Goal: Task Accomplishment & Management: Use online tool/utility

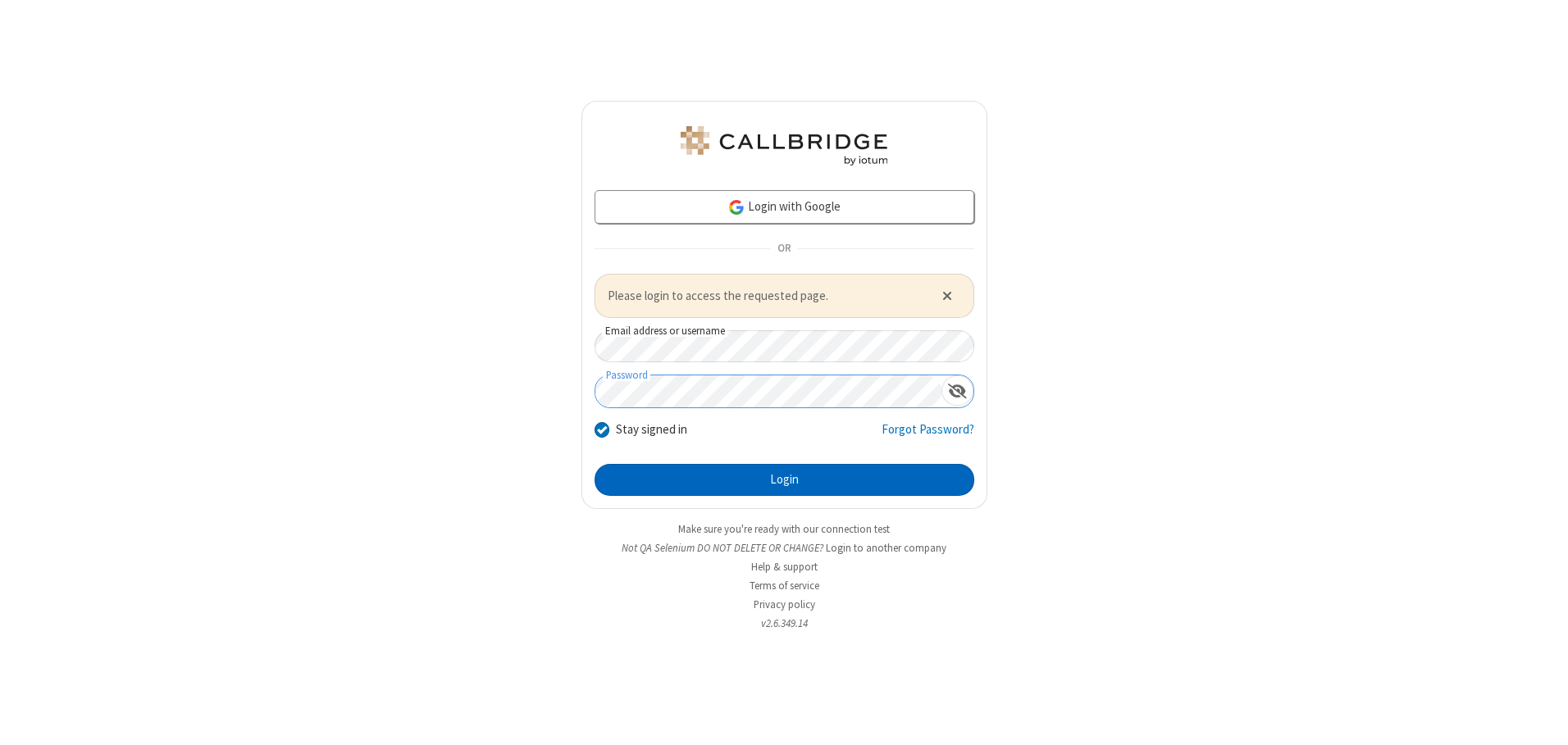
click at [784, 480] on button "Login" at bounding box center [784, 480] width 380 height 33
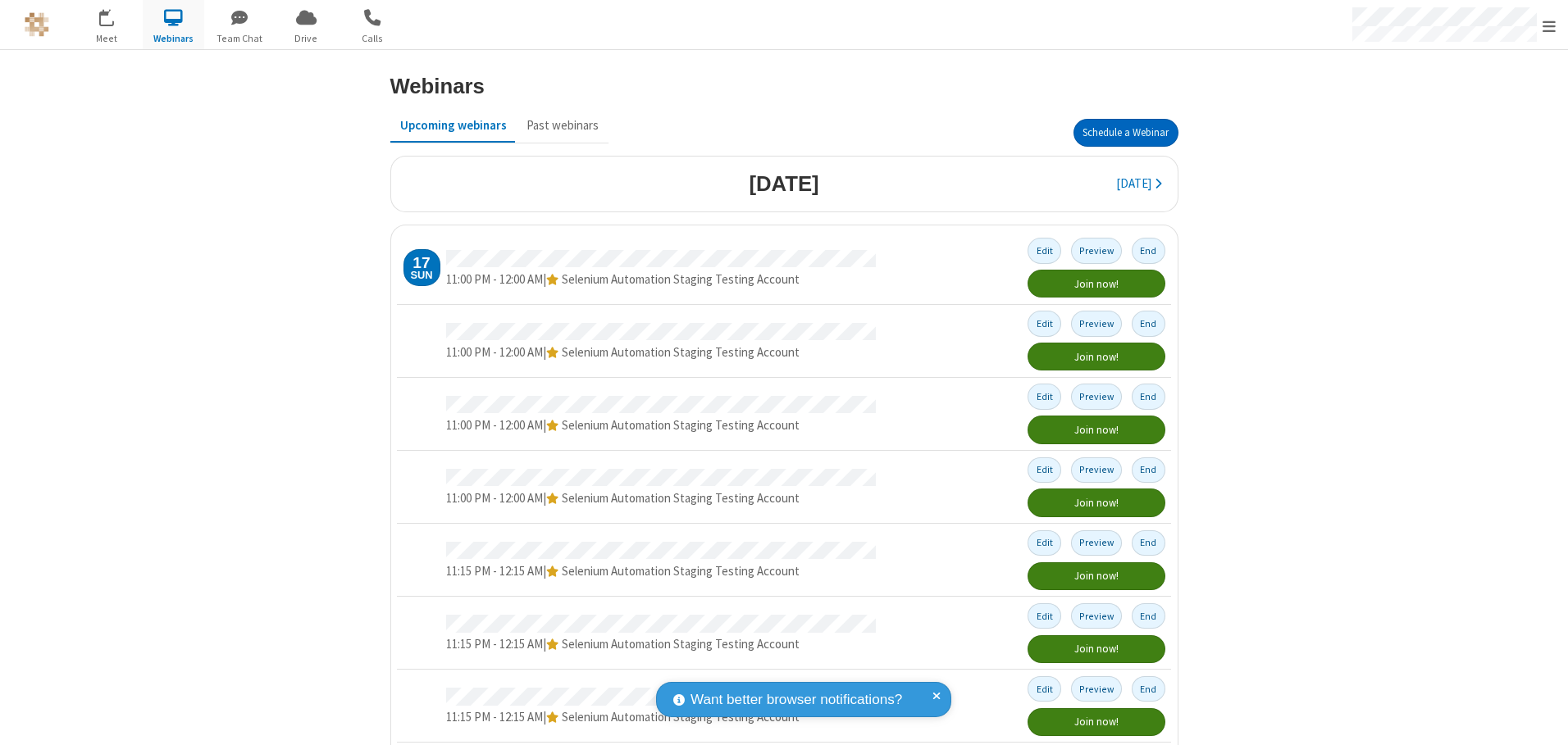
click at [1118, 133] on button "Schedule a Webinar" at bounding box center [1125, 133] width 105 height 28
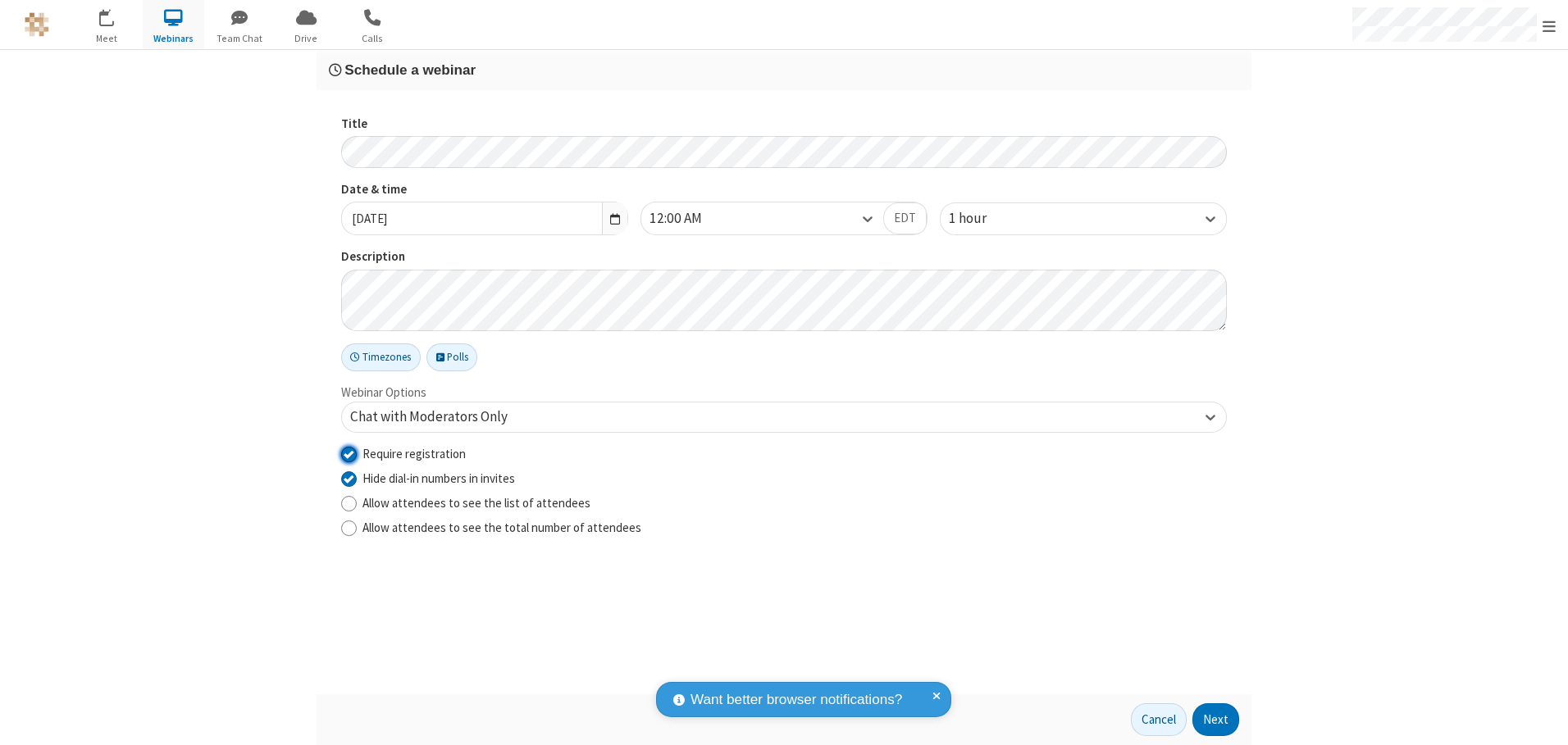
click at [348, 453] on input "Require registration" at bounding box center [349, 454] width 16 height 18
checkbox input "false"
click at [1216, 719] on button "Next" at bounding box center [1215, 719] width 47 height 33
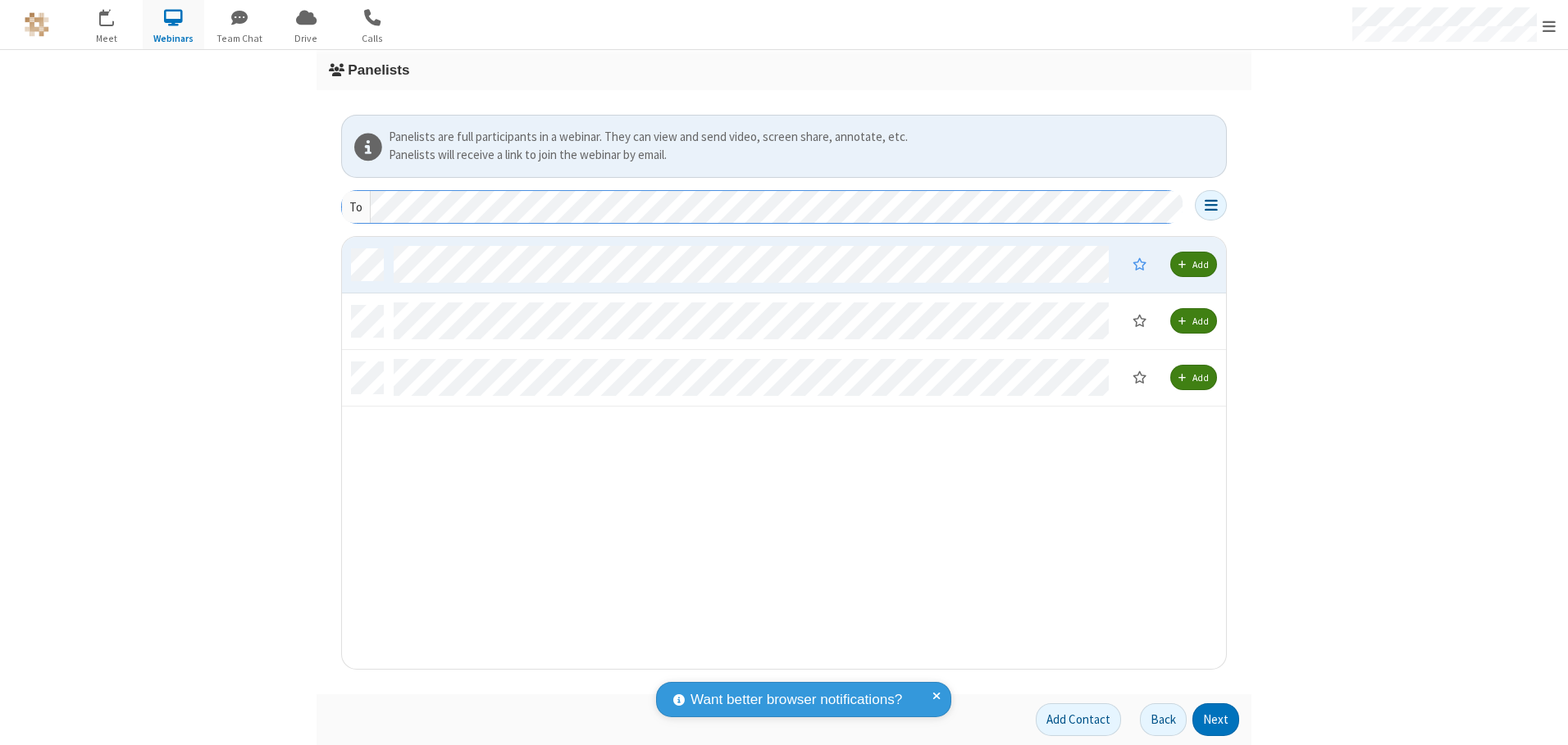
scroll to position [420, 872]
click at [1216, 719] on button "Next" at bounding box center [1215, 719] width 47 height 33
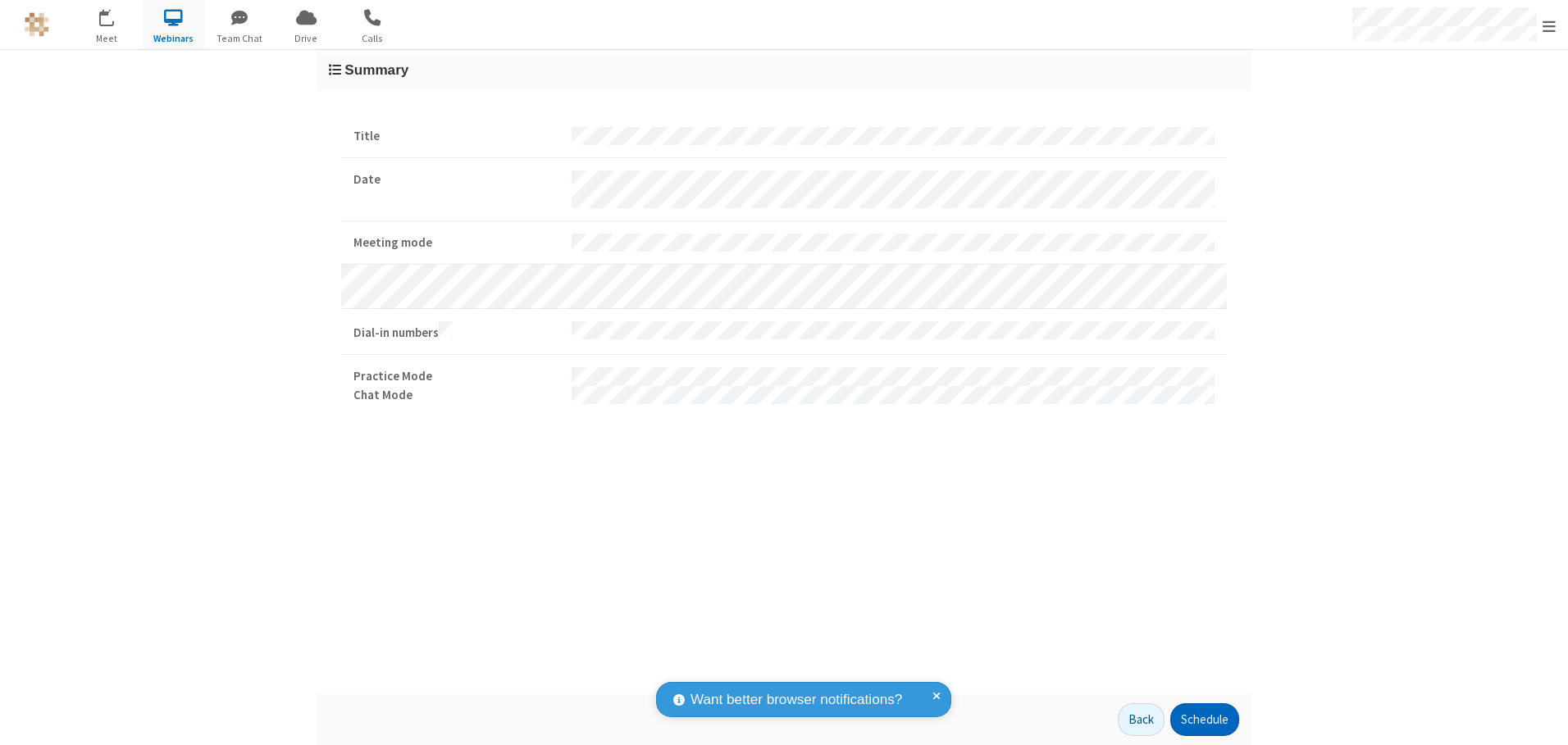
click at [1204, 719] on button "Schedule" at bounding box center [1205, 719] width 69 height 33
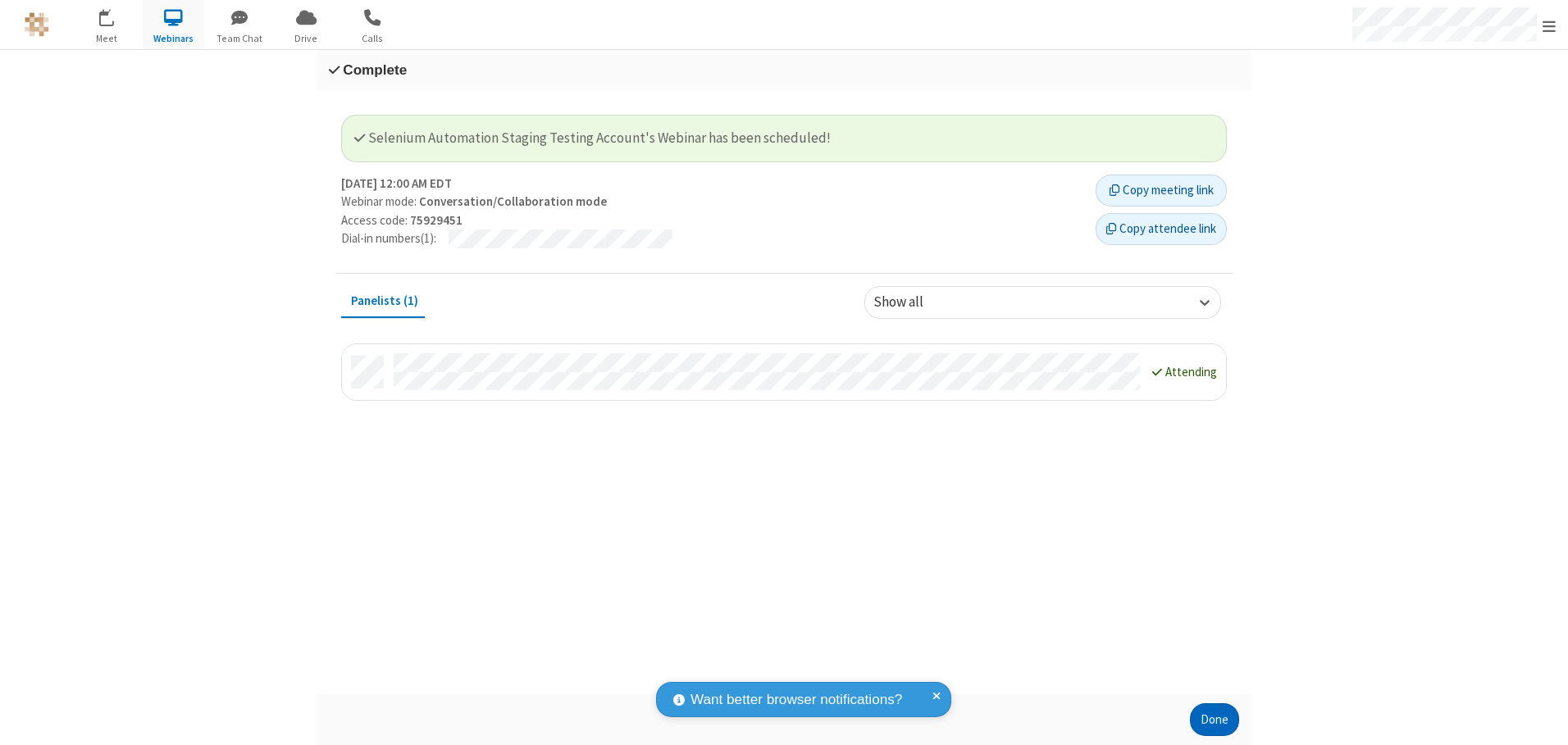
click at [1214, 719] on button "Done" at bounding box center [1214, 719] width 49 height 33
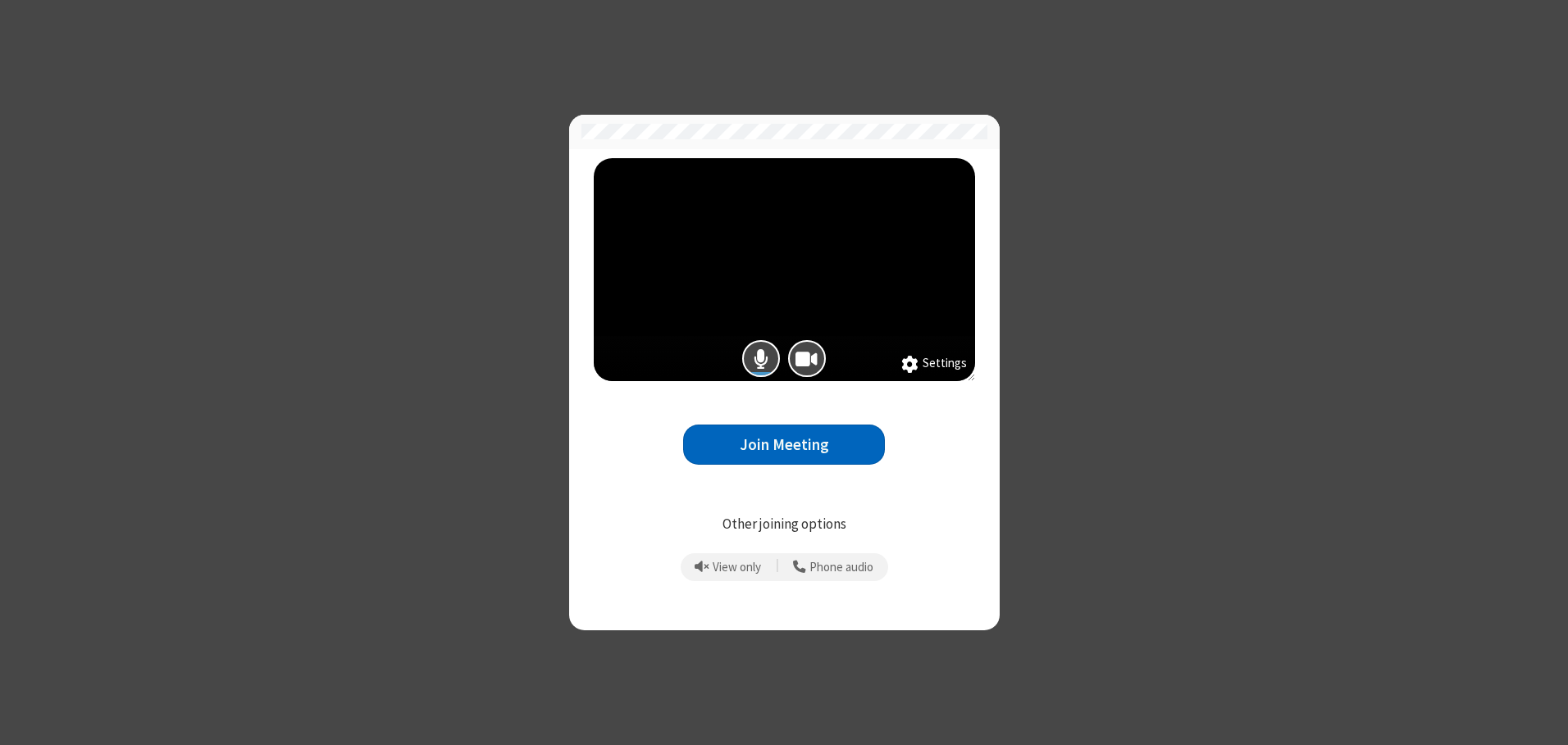
click at [784, 444] on button "Join Meeting" at bounding box center [784, 445] width 202 height 41
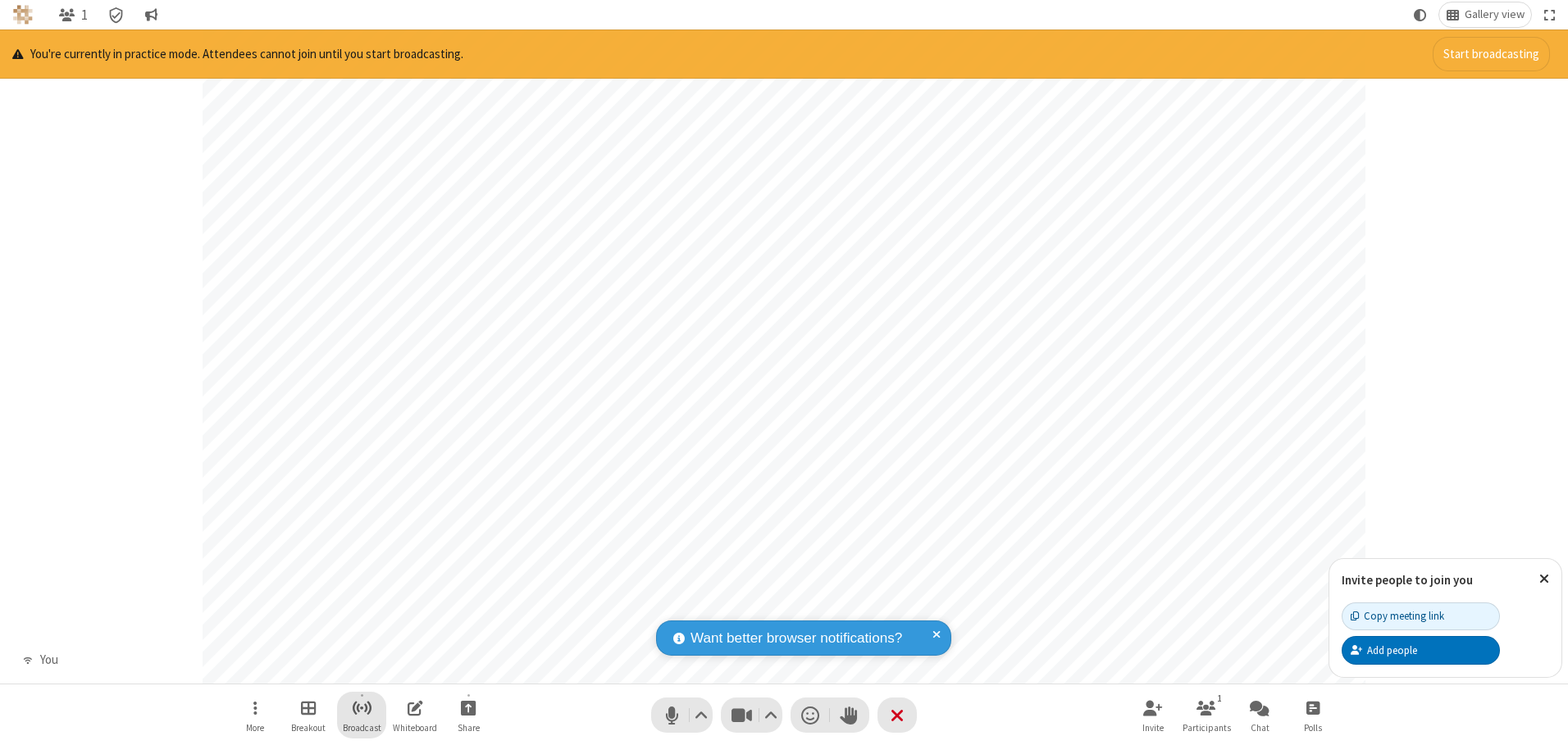
click at [361, 708] on span "Start broadcast" at bounding box center [362, 707] width 20 height 20
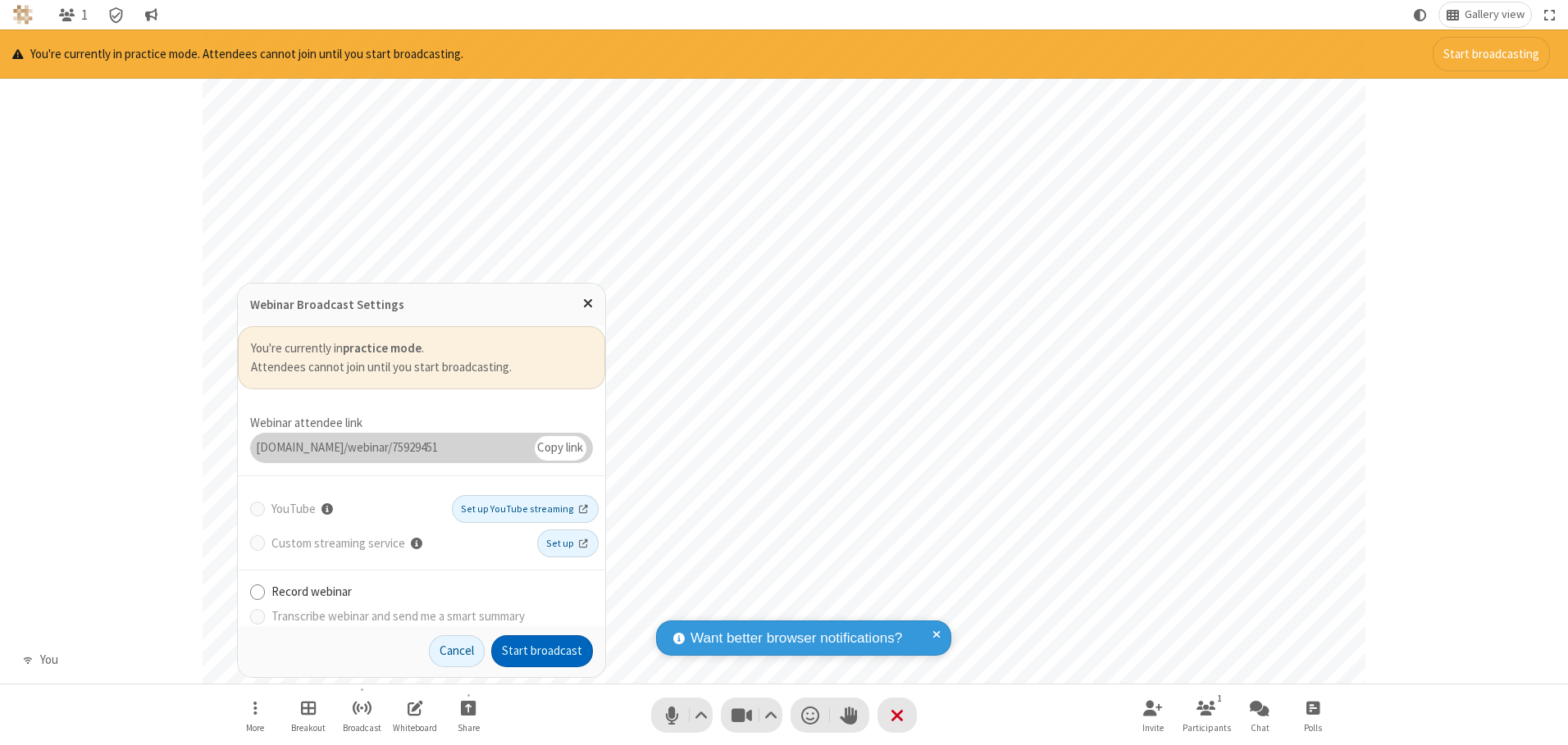
click at [542, 651] on button "Start broadcast" at bounding box center [541, 652] width 101 height 33
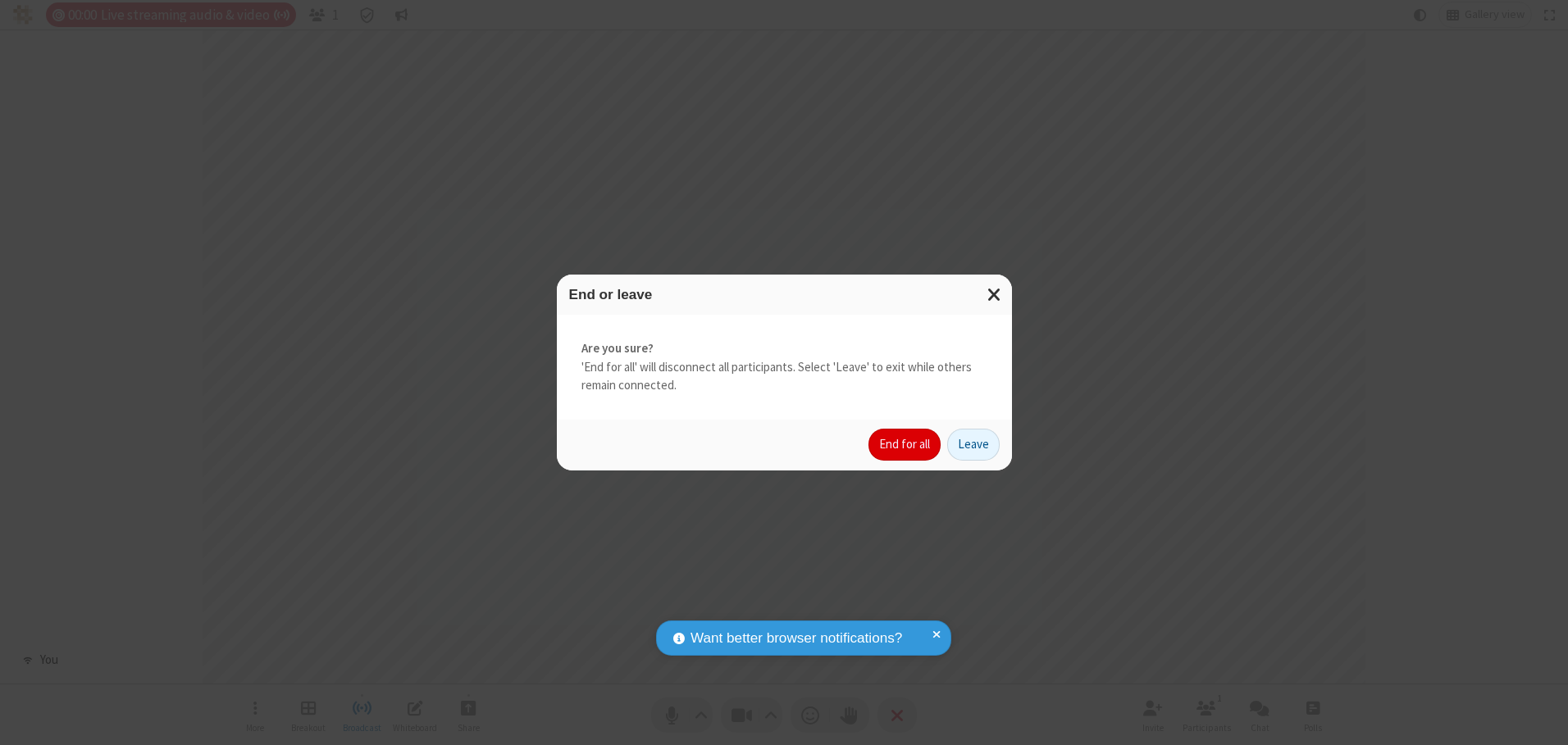
click at [906, 444] on button "End for all" at bounding box center [905, 444] width 72 height 33
